Goal: Information Seeking & Learning: Understand process/instructions

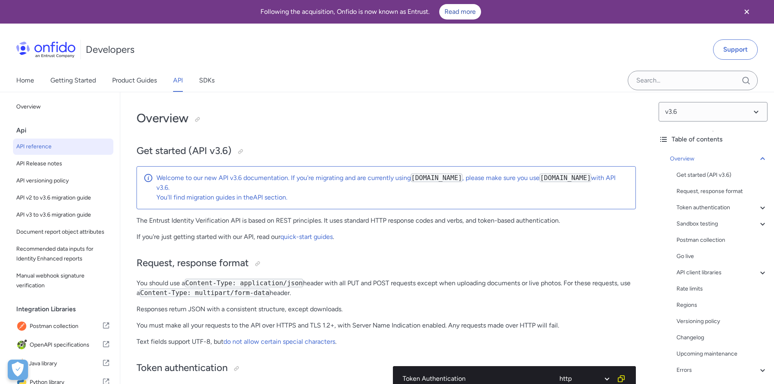
click at [443, 180] on code "[DOMAIN_NAME]" at bounding box center [437, 178] width 52 height 9
click at [443, 178] on code "[DOMAIN_NAME]" at bounding box center [437, 178] width 52 height 9
drag, startPoint x: 46, startPoint y: 134, endPoint x: 15, endPoint y: 133, distance: 31.3
click at [44, 135] on div "Api" at bounding box center [66, 130] width 100 height 16
click at [12, 130] on div "Back to Home Overview Api API reference API Release notes API versioning policy…" at bounding box center [60, 289] width 120 height 395
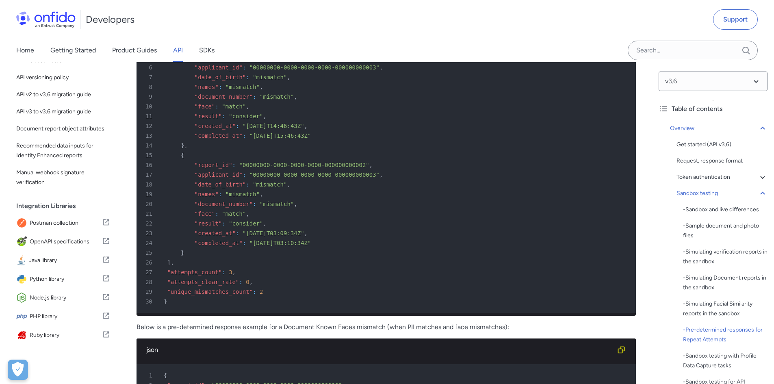
scroll to position [4268, 0]
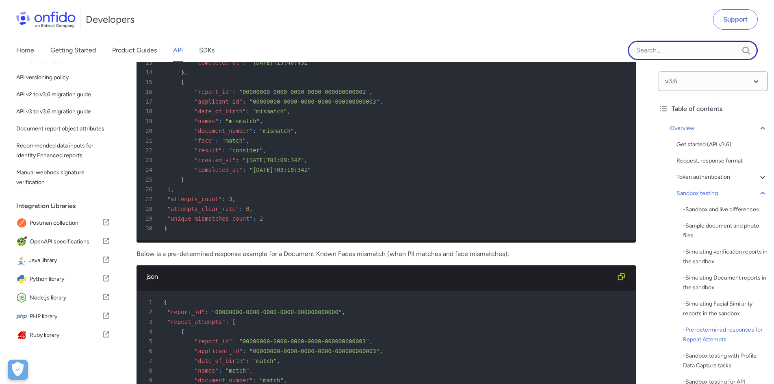
click at [650, 55] on input "Onfido search input field" at bounding box center [693, 51] width 130 height 20
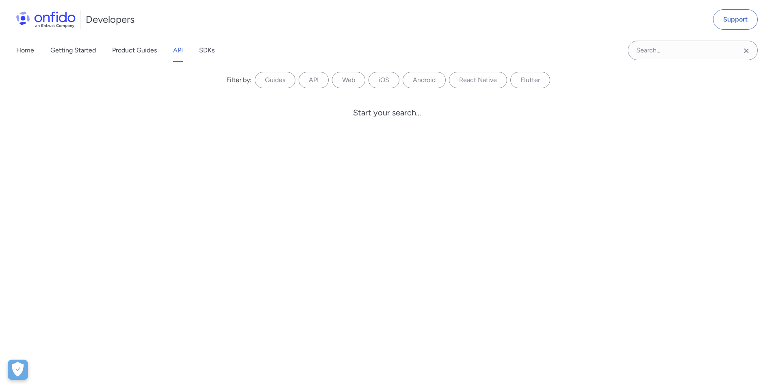
click at [14, 48] on div "Home Getting Started Product Guides API SDKs" at bounding box center [123, 50] width 247 height 23
click at [19, 47] on link "Home" at bounding box center [25, 50] width 18 height 23
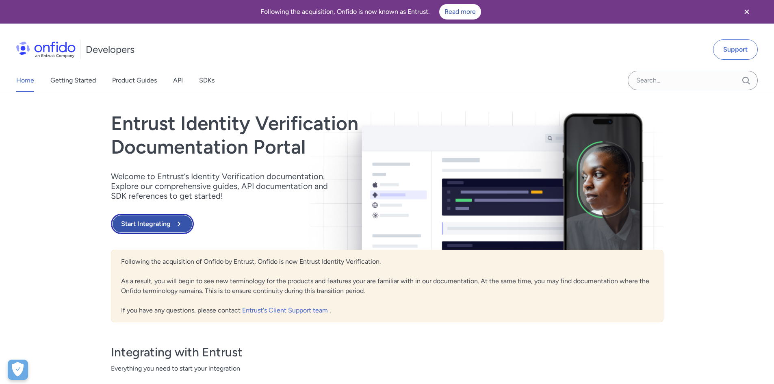
click at [170, 222] on button "Start Integrating" at bounding box center [152, 224] width 83 height 20
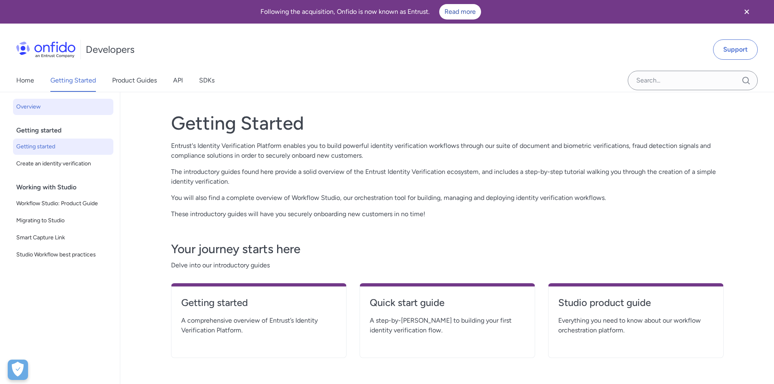
click at [40, 150] on span "Getting started" at bounding box center [63, 147] width 94 height 10
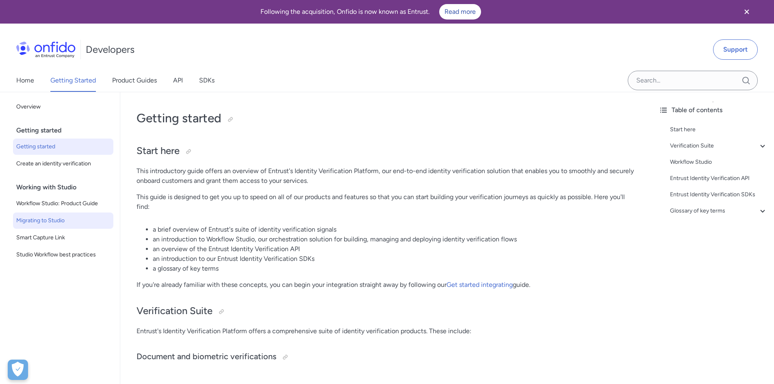
click at [75, 220] on span "Migrating to Studio" at bounding box center [63, 221] width 94 height 10
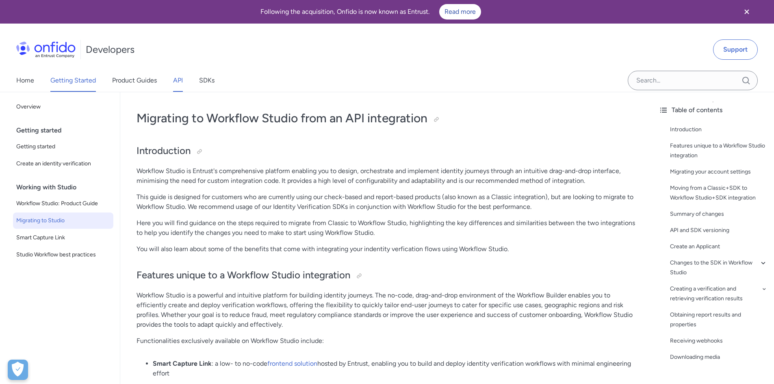
click at [176, 79] on link "API" at bounding box center [178, 80] width 10 height 23
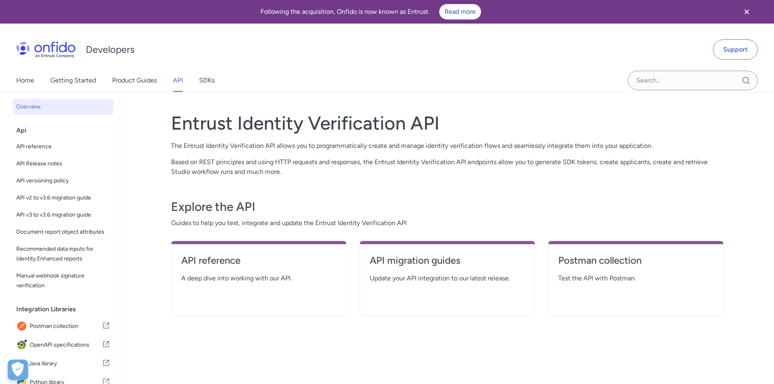
click at [217, 79] on div "Home Getting Started Product Guides API SDKs" at bounding box center [123, 80] width 247 height 23
click at [222, 78] on div "Home Getting Started Product Guides API SDKs" at bounding box center [123, 80] width 247 height 23
click at [213, 80] on link "SDKs" at bounding box center [206, 80] width 15 height 23
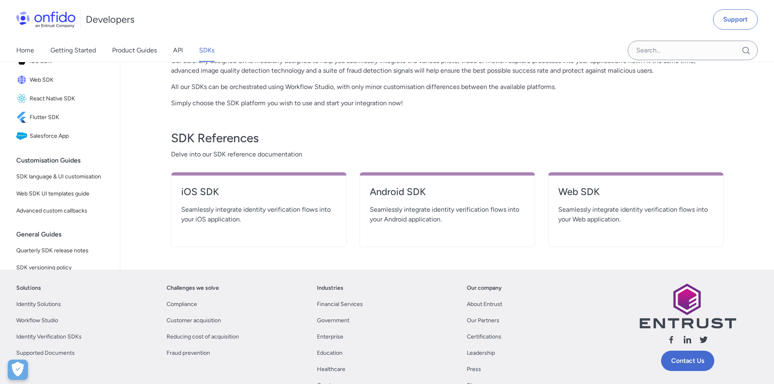
scroll to position [244, 0]
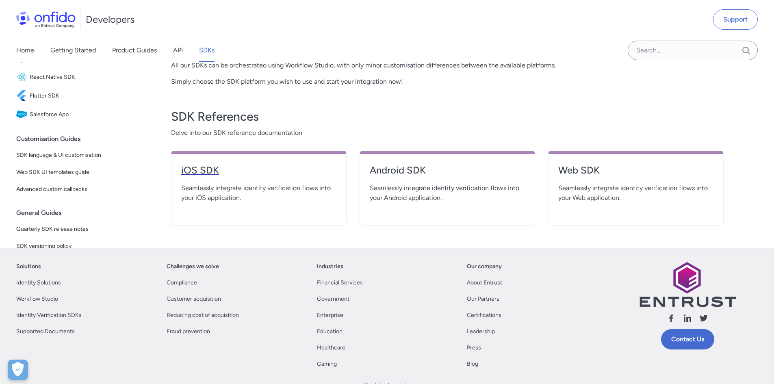
click at [206, 171] on h4 "iOS SDK" at bounding box center [258, 170] width 155 height 13
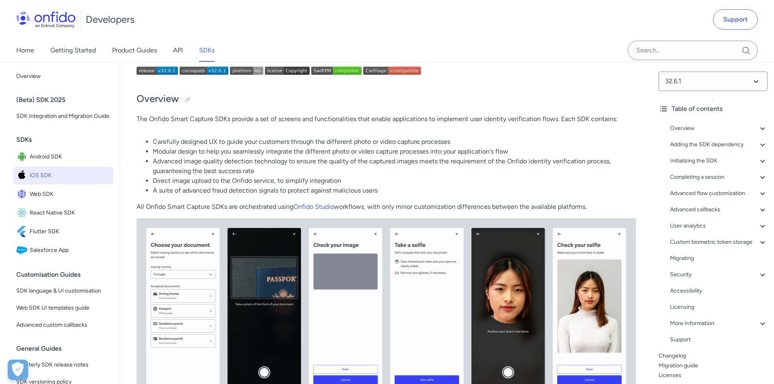
scroll to position [81, 0]
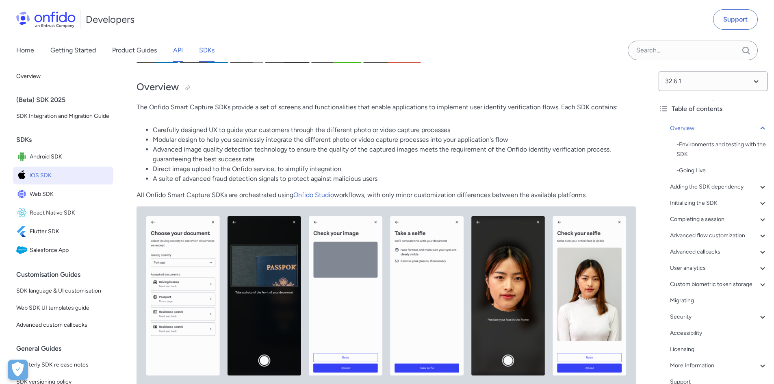
click at [175, 49] on link "API" at bounding box center [178, 50] width 10 height 23
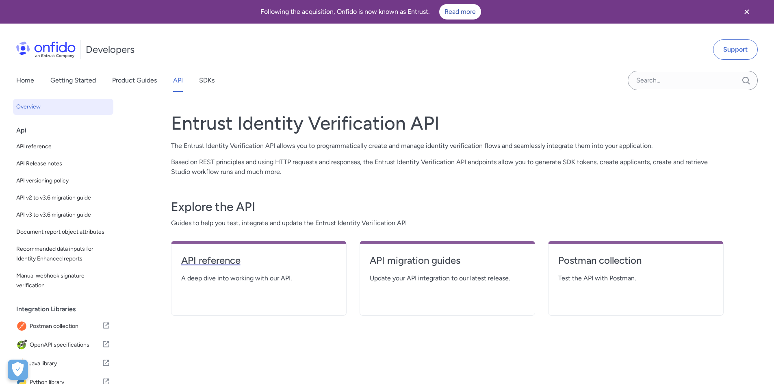
drag, startPoint x: 213, startPoint y: 252, endPoint x: 213, endPoint y: 257, distance: 5.3
click at [213, 252] on div "API reference A deep dive into working with our API." at bounding box center [259, 278] width 176 height 75
click at [213, 264] on h4 "API reference" at bounding box center [258, 260] width 155 height 13
select select "http"
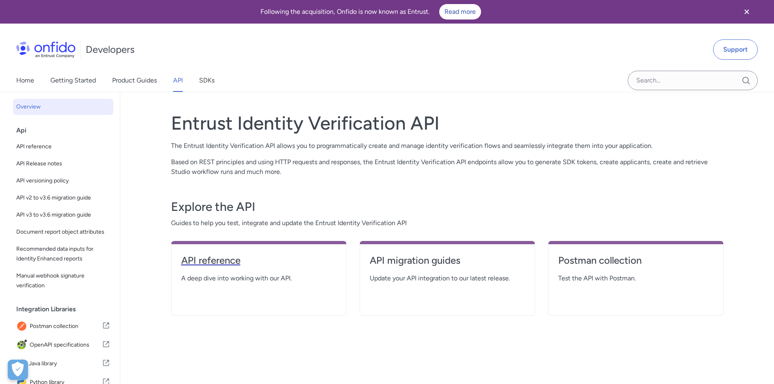
select select "http"
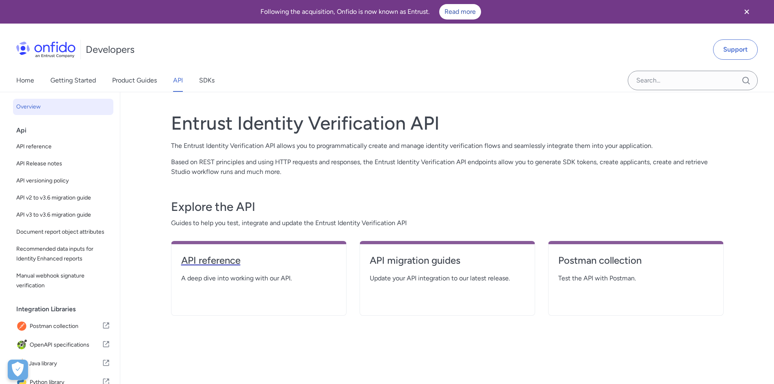
select select "http"
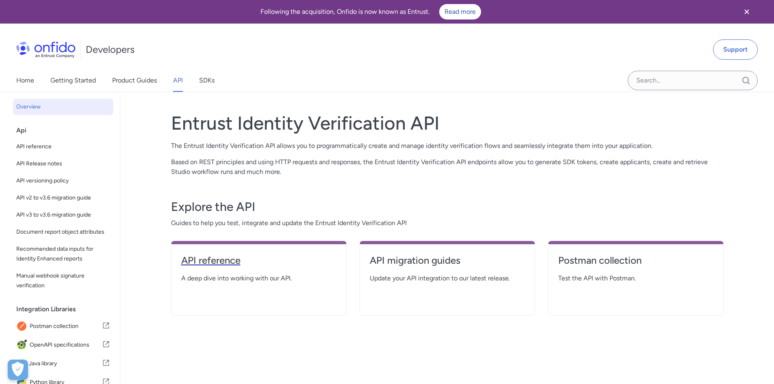
select select "http"
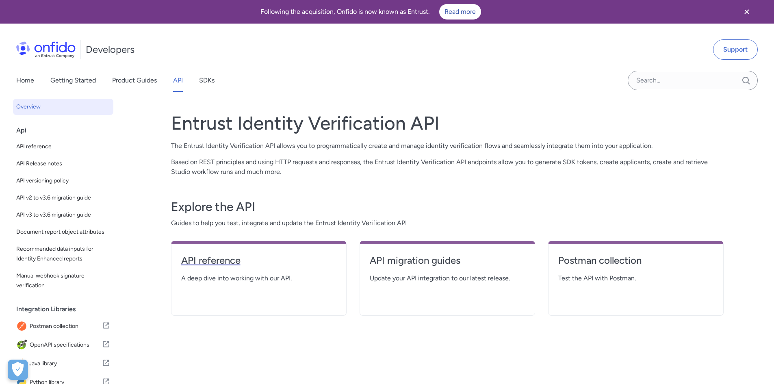
select select "http"
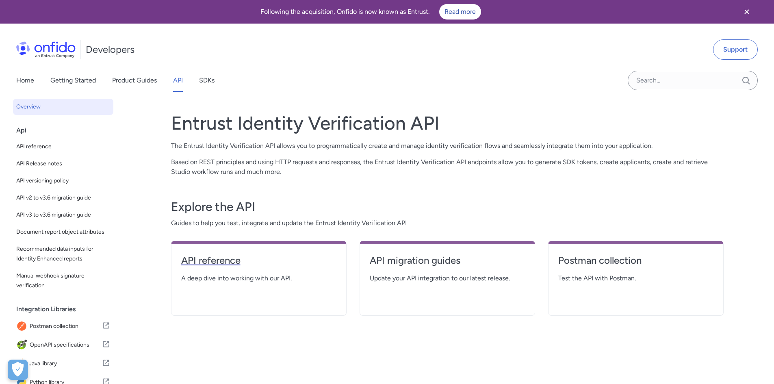
select select "http"
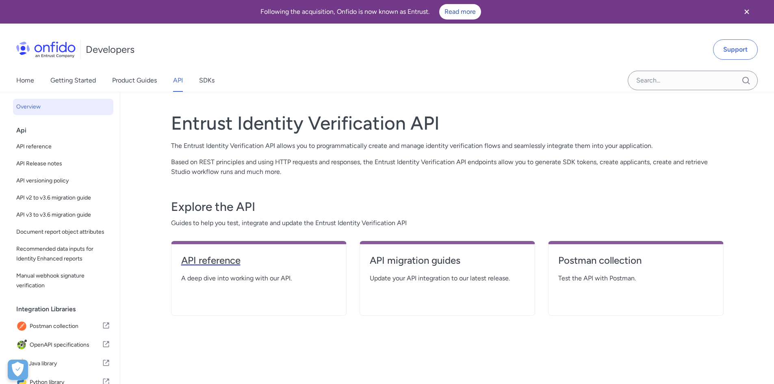
select select "http"
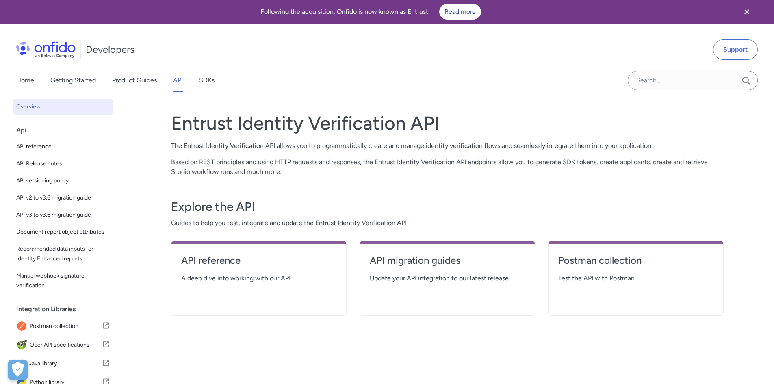
select select "http"
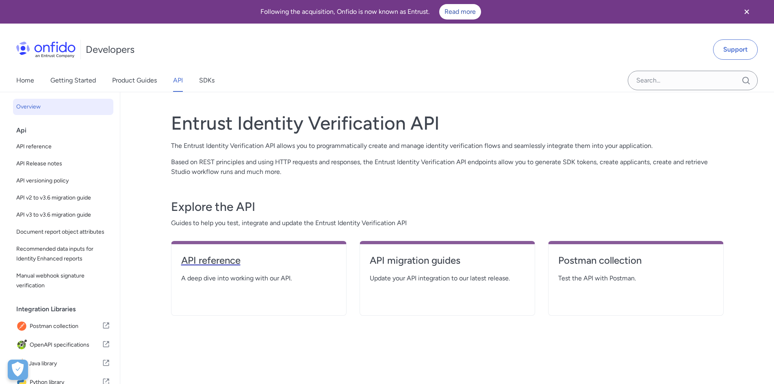
select select "http"
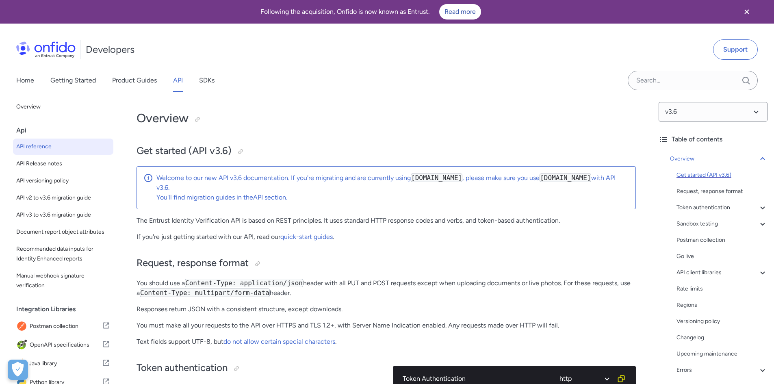
click at [724, 179] on div "Get started (API v3.6)" at bounding box center [722, 175] width 91 height 10
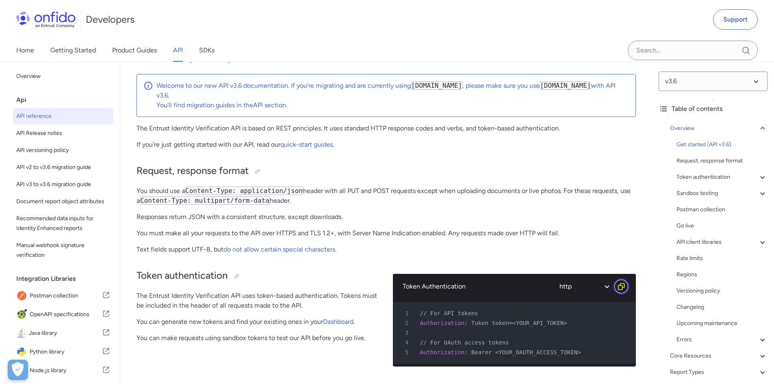
click at [623, 286] on icon "Copy code snippet button" at bounding box center [621, 286] width 7 height 7
click at [310, 146] on link "quick-start guides" at bounding box center [306, 145] width 52 height 8
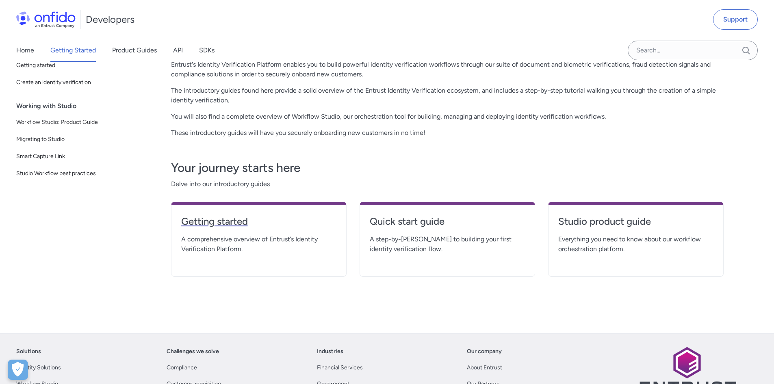
scroll to position [81, 0]
click at [221, 221] on h4 "Getting started" at bounding box center [258, 221] width 155 height 13
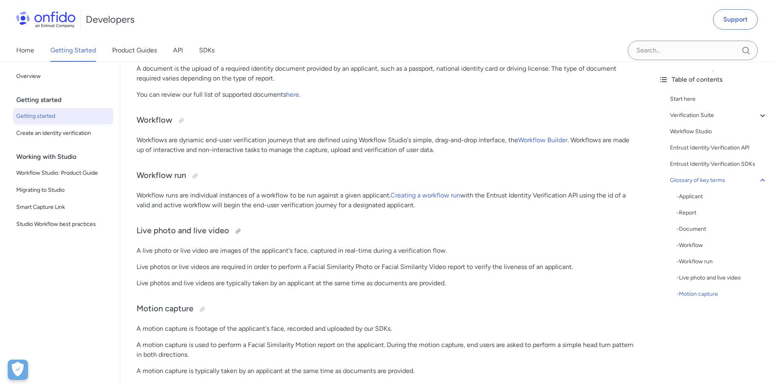
scroll to position [2073, 0]
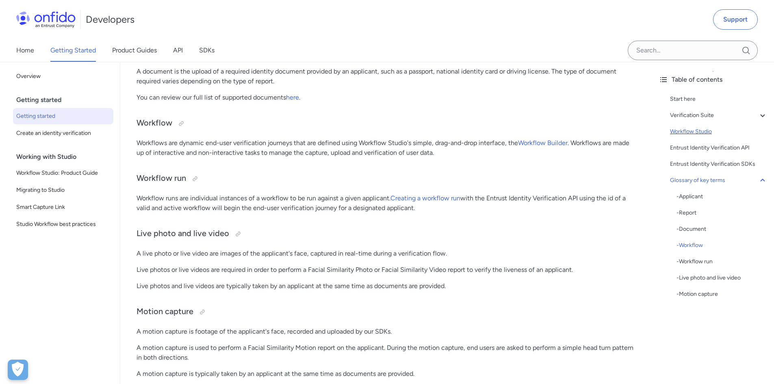
click at [696, 131] on div "Workflow Studio" at bounding box center [719, 132] width 98 height 10
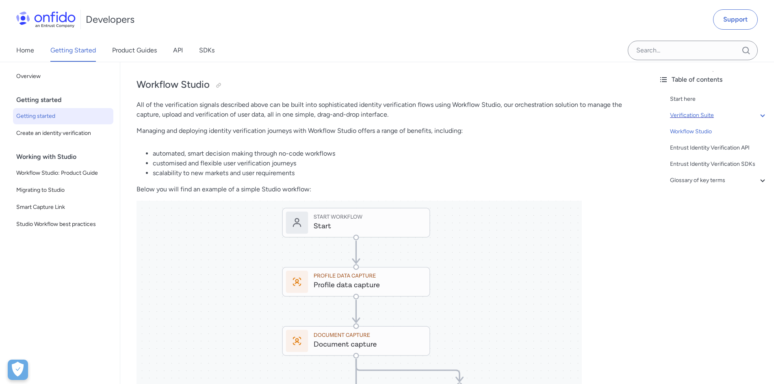
click at [695, 118] on div "Verification Suite" at bounding box center [719, 116] width 98 height 10
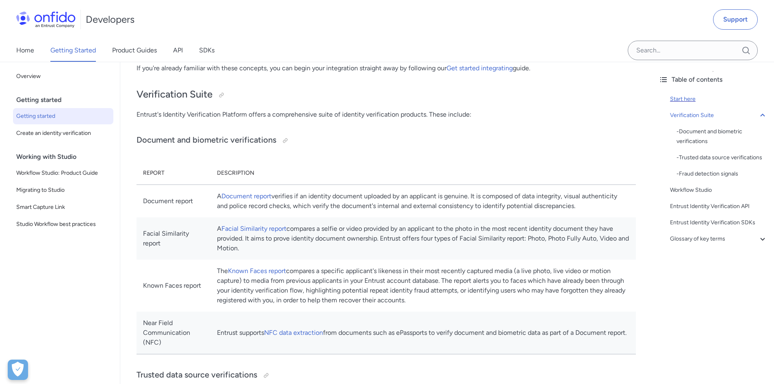
click at [684, 100] on div "Start here" at bounding box center [719, 99] width 98 height 10
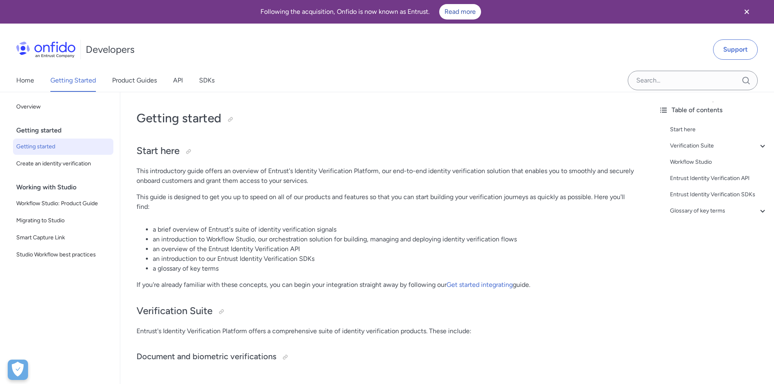
click at [172, 78] on div "Home Getting Started Product Guides API SDKs" at bounding box center [123, 80] width 247 height 23
click at [181, 78] on link "API" at bounding box center [178, 80] width 10 height 23
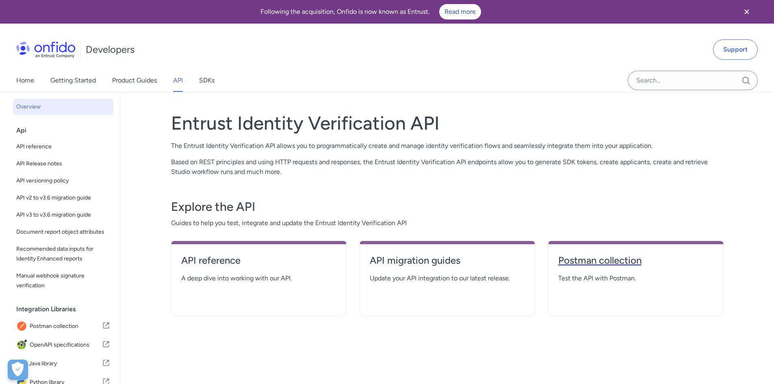
click at [607, 262] on h4 "Postman collection" at bounding box center [636, 260] width 155 height 13
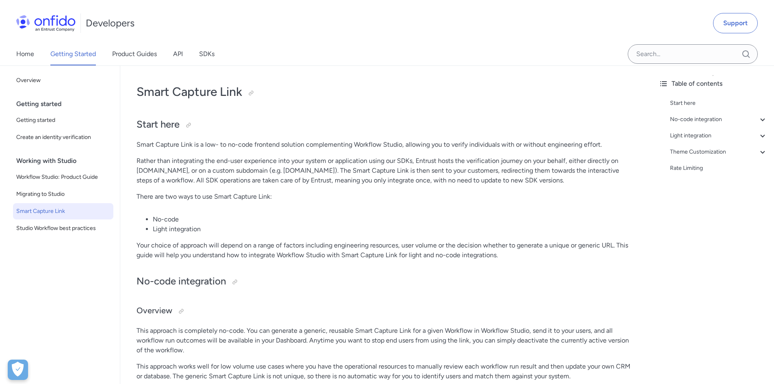
scroll to position [41, 0]
